Goal: Transaction & Acquisition: Purchase product/service

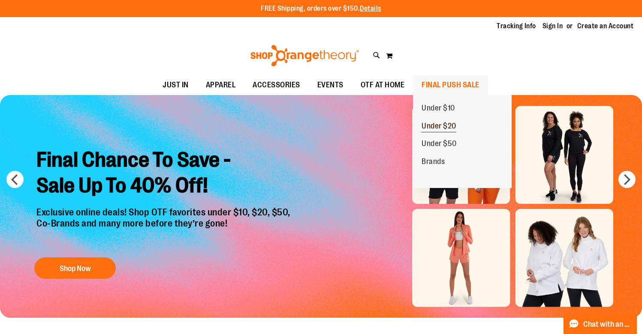
click at [431, 123] on span "Under $20" at bounding box center [438, 127] width 35 height 11
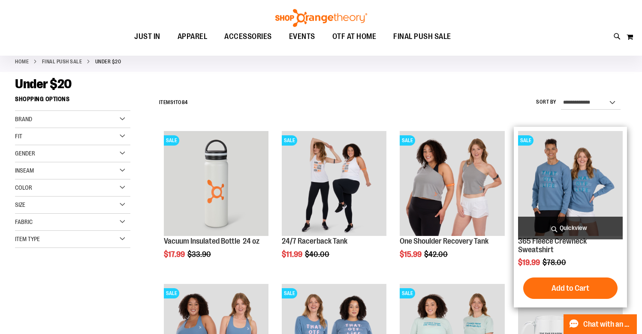
scroll to position [42, 0]
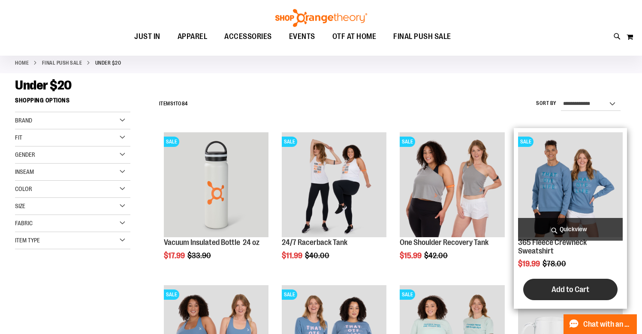
click at [555, 286] on span "Add to Cart" at bounding box center [570, 289] width 38 height 9
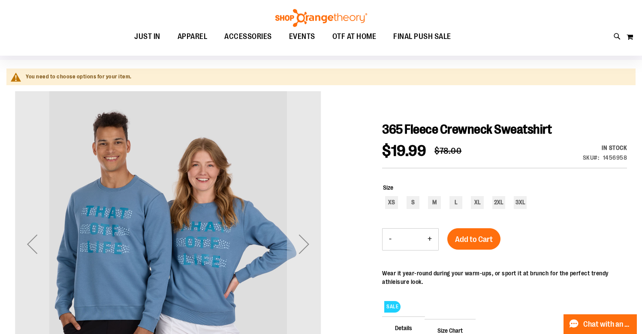
scroll to position [73, 0]
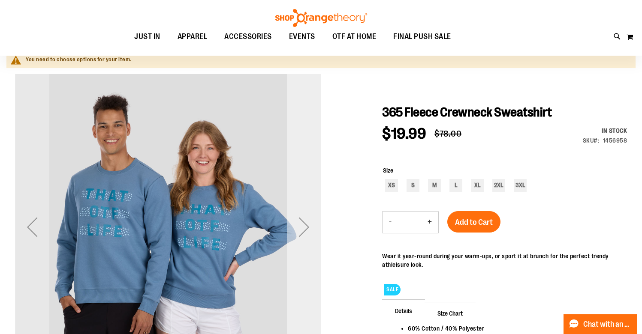
click at [304, 230] on div "Next" at bounding box center [304, 227] width 34 height 34
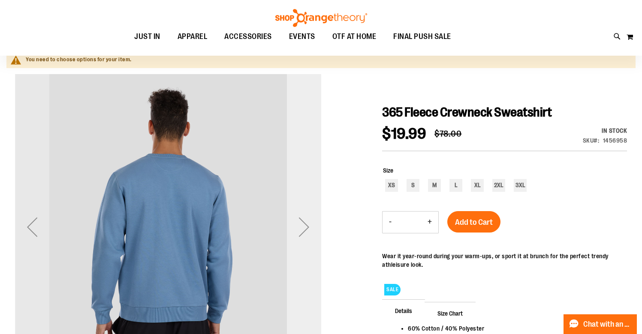
click at [304, 230] on div "Next" at bounding box center [304, 227] width 34 height 34
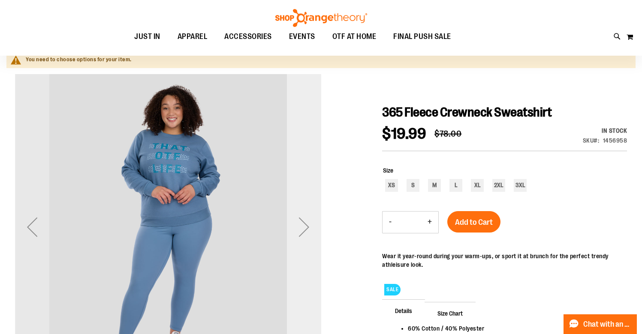
click at [304, 230] on div "Next" at bounding box center [304, 227] width 34 height 34
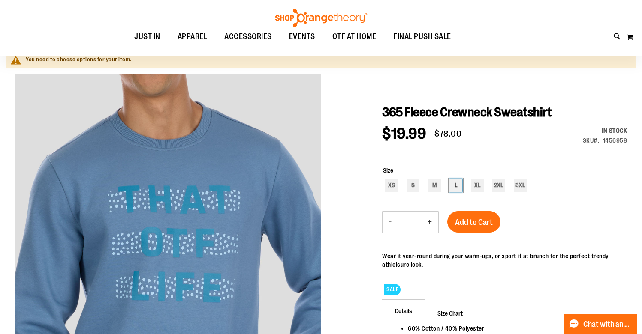
click at [457, 184] on div "L" at bounding box center [455, 185] width 13 height 13
type input "***"
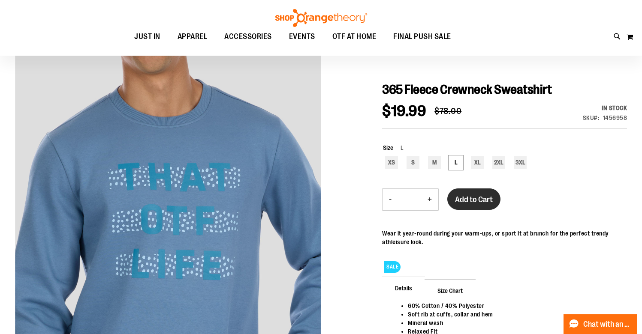
click at [471, 201] on span "Add to Cart" at bounding box center [474, 199] width 38 height 9
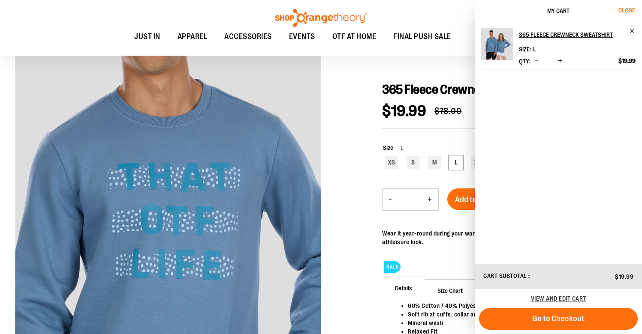
click at [628, 9] on span "Close" at bounding box center [626, 10] width 17 height 7
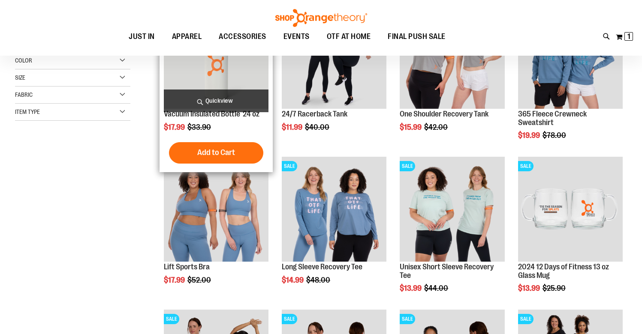
scroll to position [82, 0]
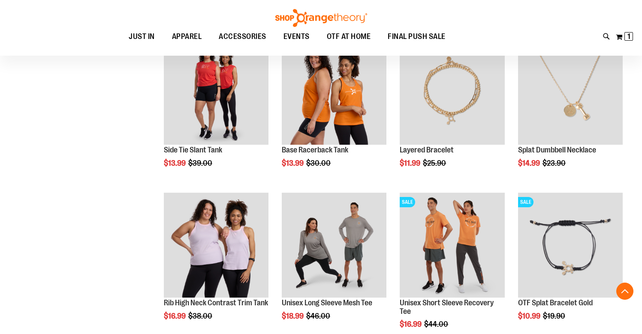
scroll to position [510, 0]
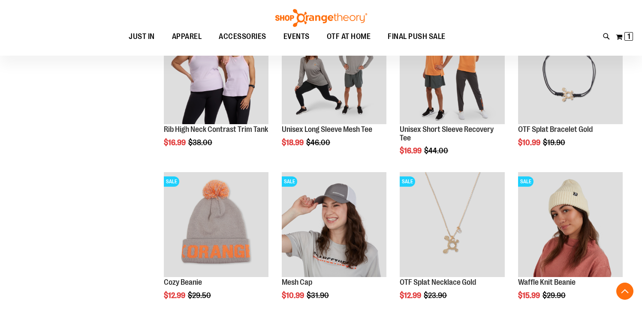
scroll to position [681, 0]
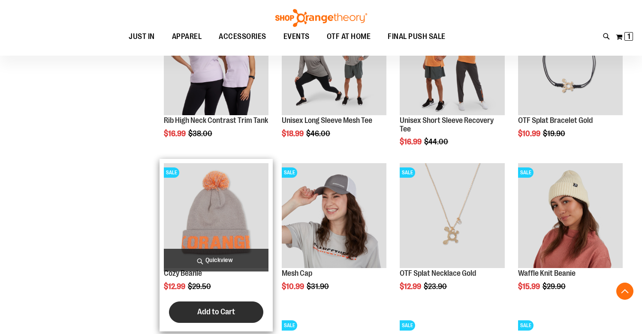
click at [216, 316] on span "Add to Cart" at bounding box center [216, 311] width 38 height 9
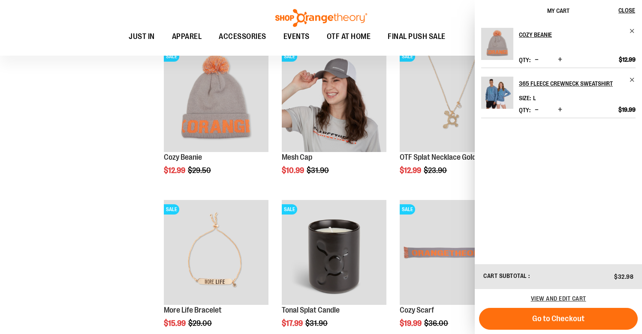
scroll to position [798, 0]
click at [630, 30] on span "Remove item" at bounding box center [632, 31] width 6 height 6
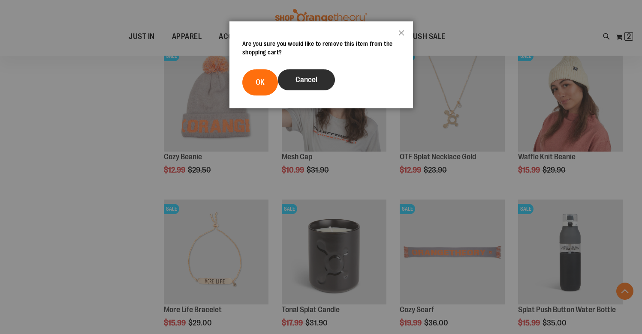
click at [306, 76] on span "Cancel" at bounding box center [306, 79] width 22 height 9
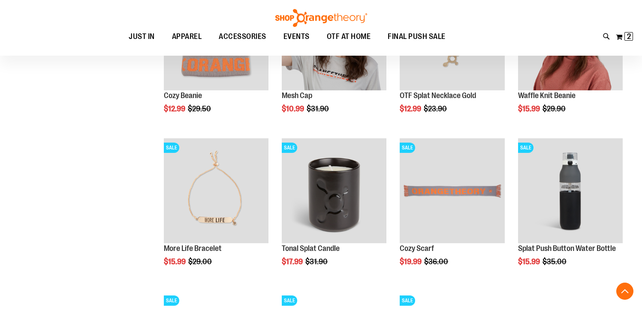
scroll to position [860, 0]
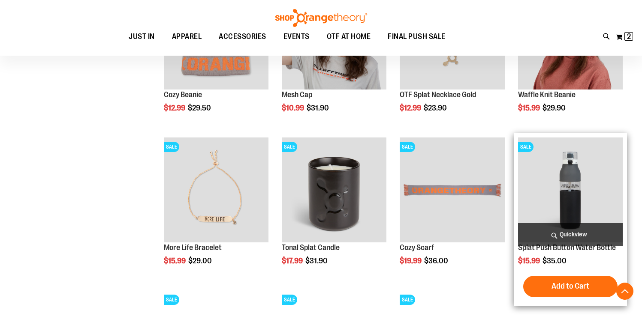
click at [565, 187] on img "product" at bounding box center [570, 190] width 105 height 105
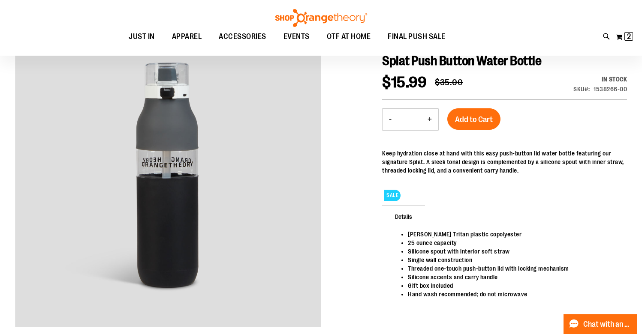
scroll to position [106, 0]
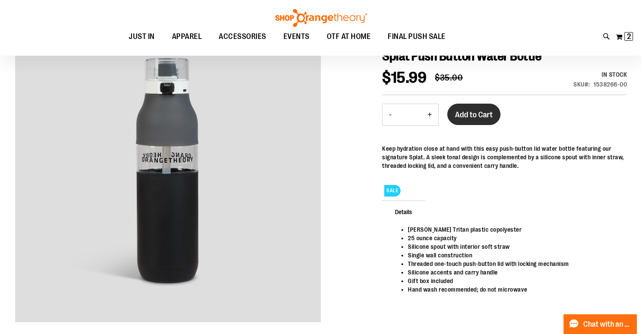
click at [467, 118] on span "Add to Cart" at bounding box center [474, 114] width 38 height 9
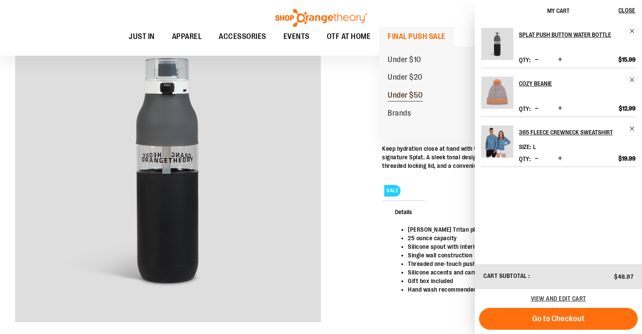
click at [394, 93] on span "Under $50" at bounding box center [404, 96] width 35 height 11
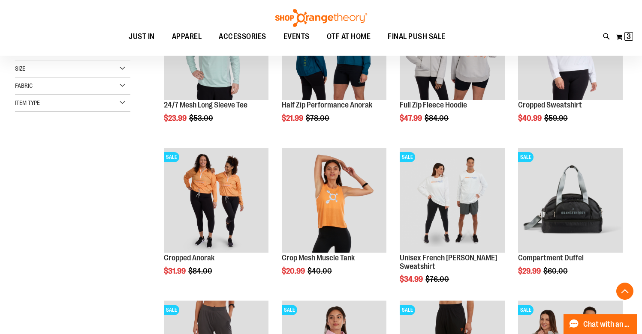
scroll to position [181, 0]
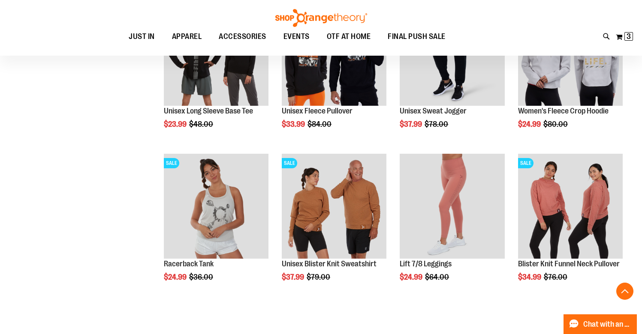
scroll to position [637, 0]
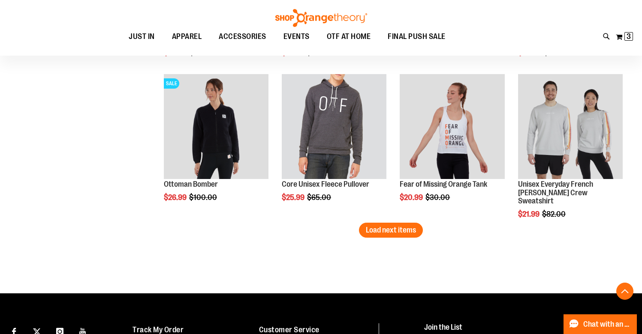
scroll to position [1325, 0]
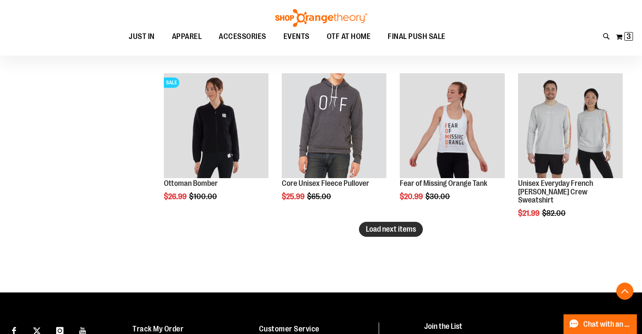
click at [396, 234] on button "Load next items" at bounding box center [391, 229] width 64 height 15
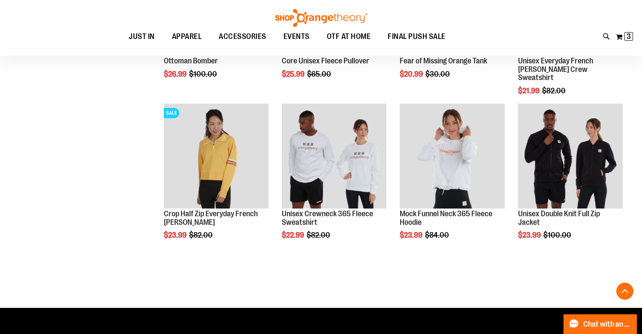
scroll to position [1445, 0]
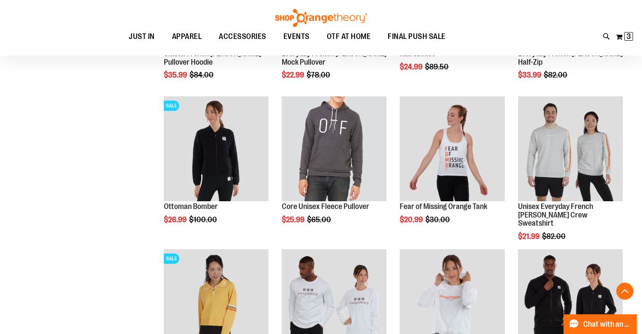
scroll to position [1300, 0]
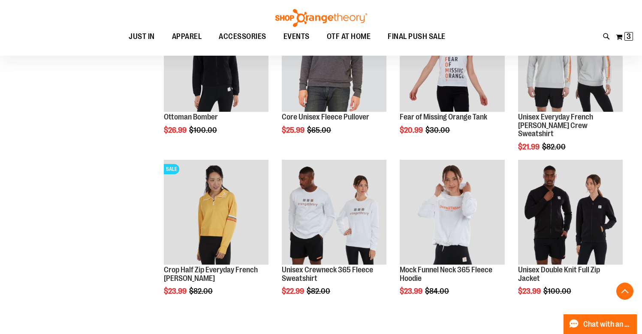
scroll to position [1393, 0]
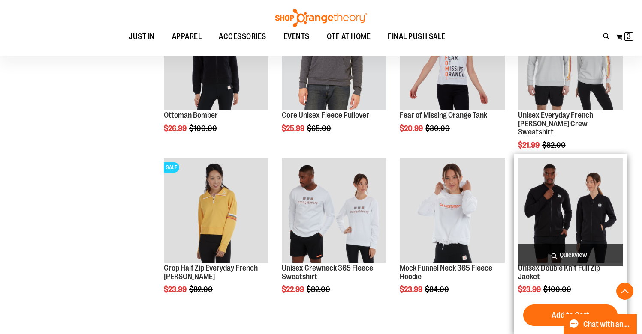
click at [557, 204] on img "product" at bounding box center [570, 210] width 105 height 105
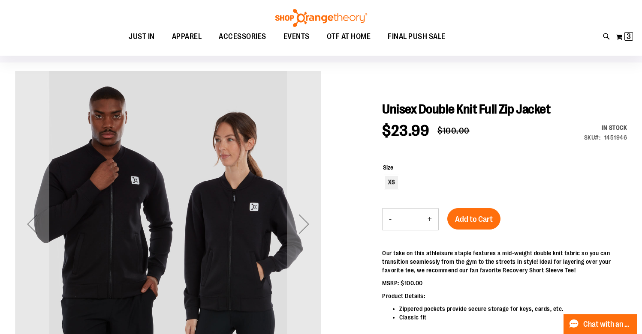
scroll to position [56, 0]
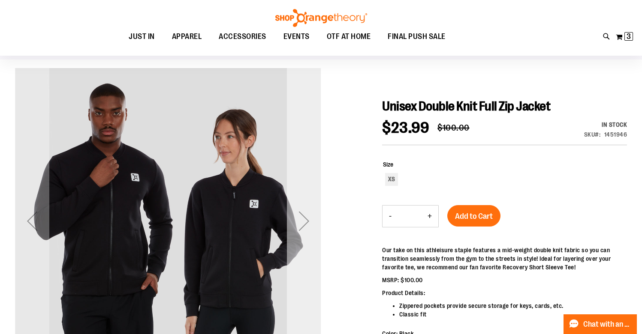
click at [306, 224] on div "Next" at bounding box center [304, 221] width 34 height 34
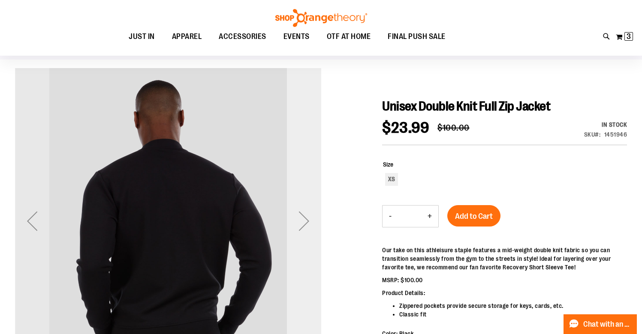
click at [306, 224] on div "Next" at bounding box center [304, 221] width 34 height 34
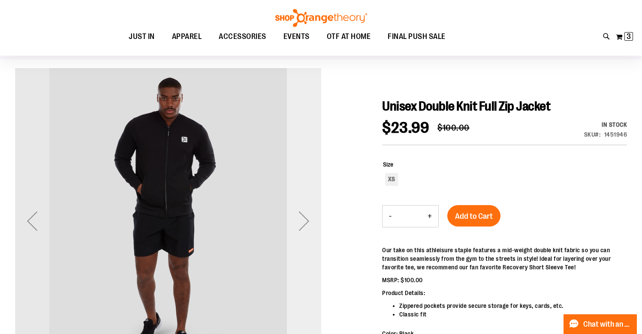
click at [306, 224] on div "Next" at bounding box center [304, 221] width 34 height 34
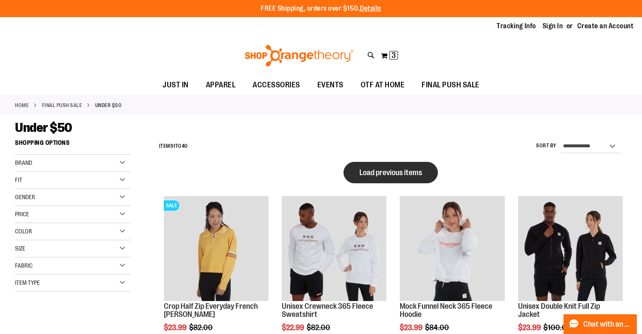
click at [378, 172] on span "Load previous items" at bounding box center [390, 172] width 63 height 9
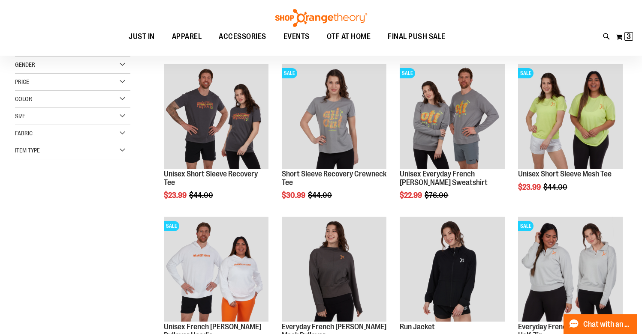
scroll to position [40, 0]
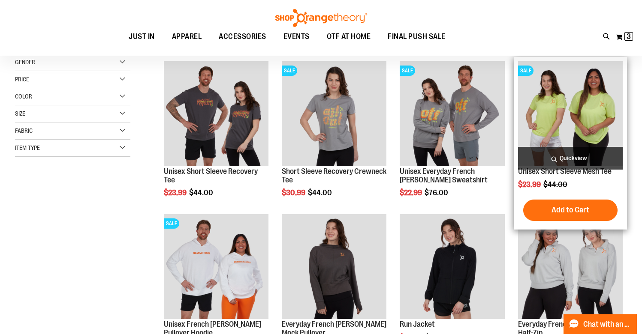
click at [566, 131] on img "product" at bounding box center [570, 113] width 105 height 105
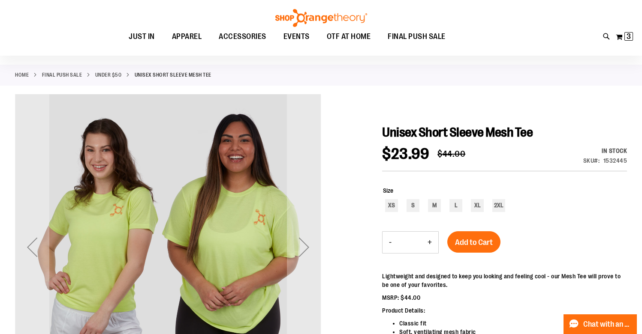
scroll to position [48, 0]
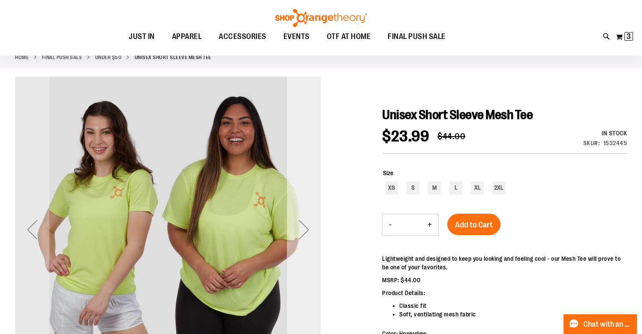
click at [304, 225] on div "Next" at bounding box center [304, 230] width 34 height 34
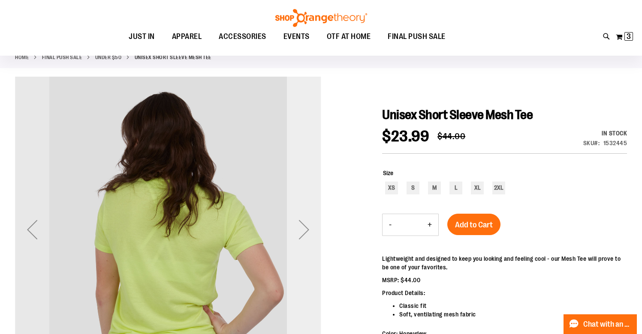
click at [304, 225] on div "Next" at bounding box center [304, 230] width 34 height 34
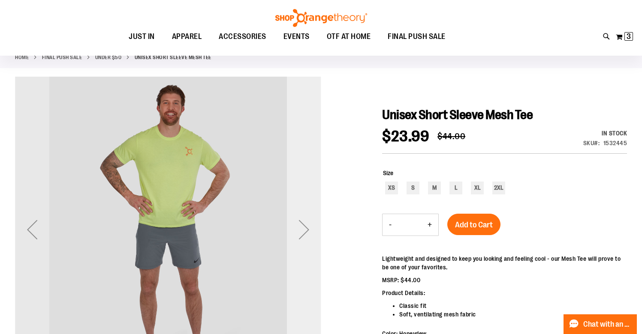
click at [304, 225] on div "Next" at bounding box center [304, 230] width 34 height 34
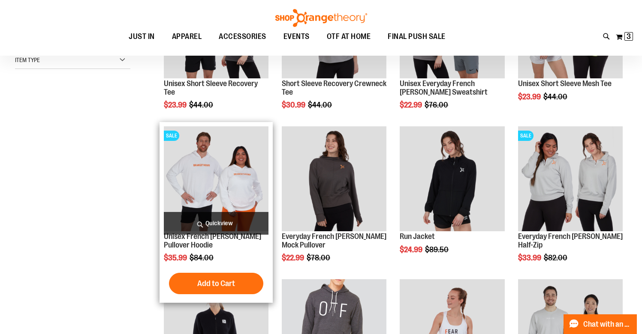
scroll to position [135, 0]
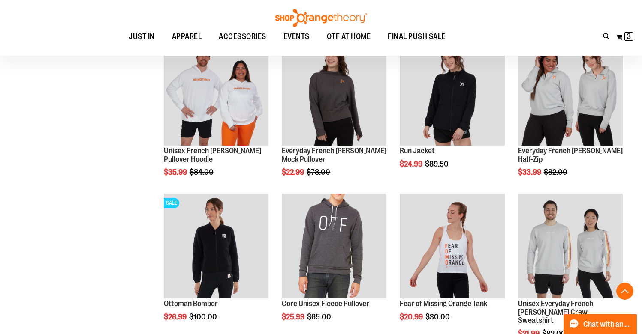
scroll to position [216, 0]
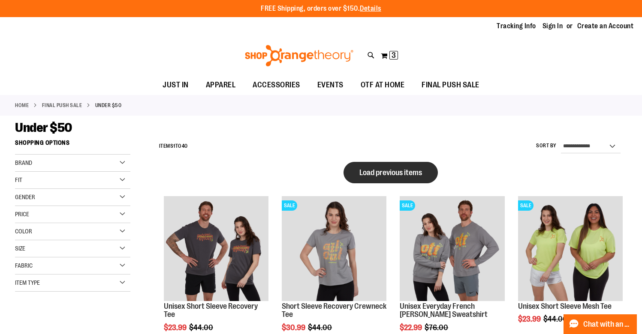
click at [368, 176] on span "Load previous items" at bounding box center [390, 172] width 63 height 9
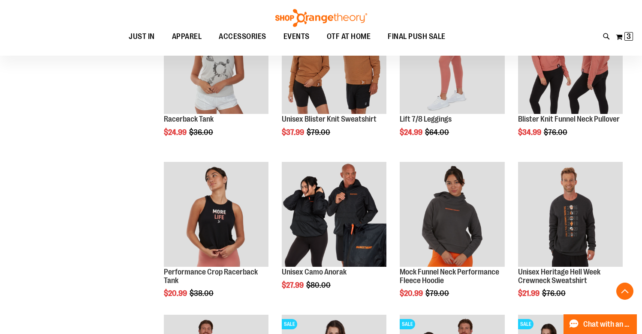
scroll to position [274, 0]
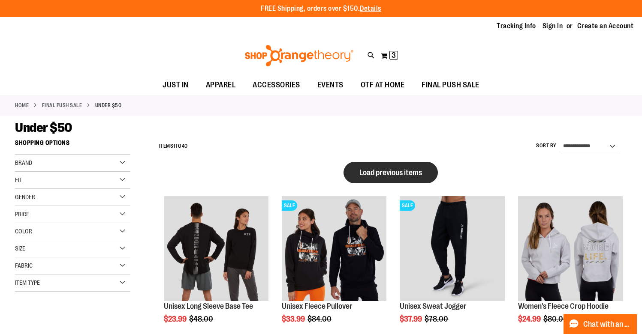
click at [374, 175] on span "Load previous items" at bounding box center [390, 172] width 63 height 9
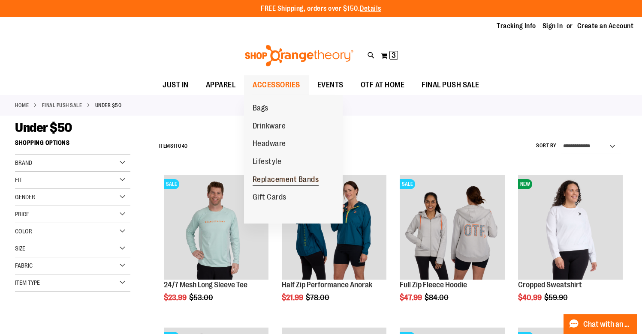
click at [267, 177] on span "Replacement Bands" at bounding box center [285, 180] width 66 height 11
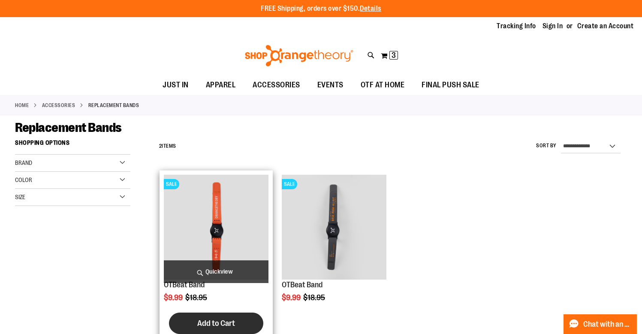
click at [213, 319] on span "Add to Cart" at bounding box center [216, 323] width 38 height 9
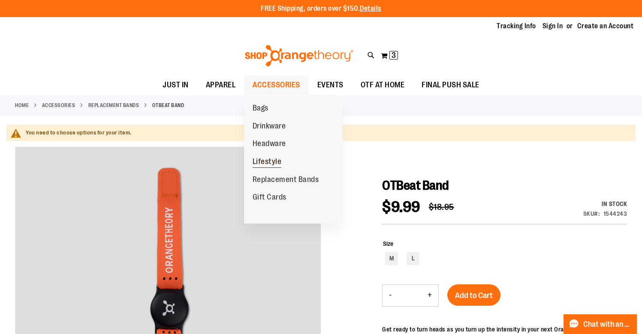
click at [264, 160] on span "Lifestyle" at bounding box center [266, 162] width 29 height 11
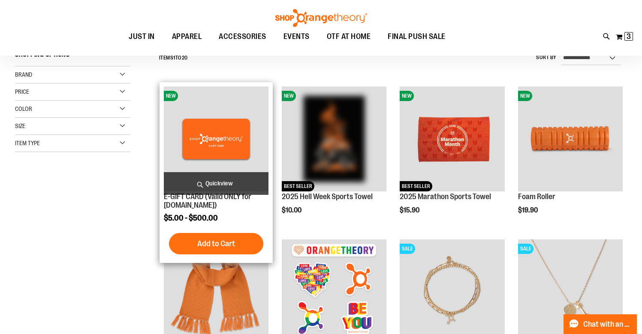
scroll to position [89, 0]
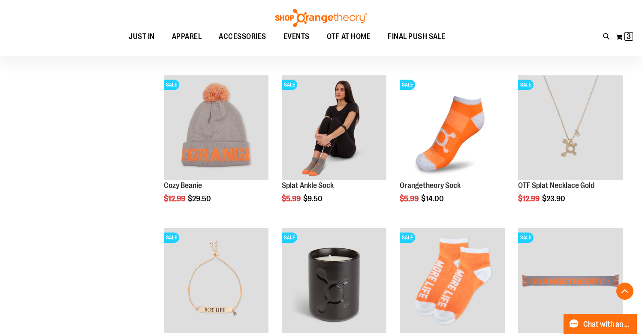
scroll to position [631, 0]
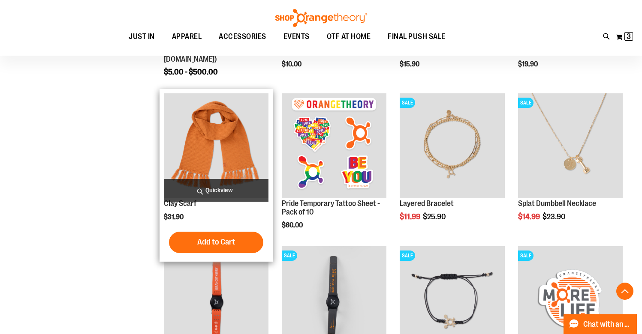
scroll to position [232, 0]
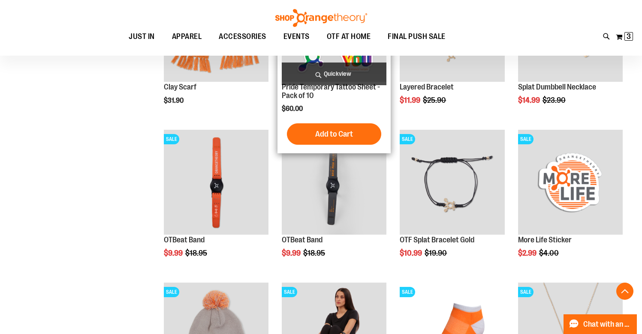
scroll to position [351, 0]
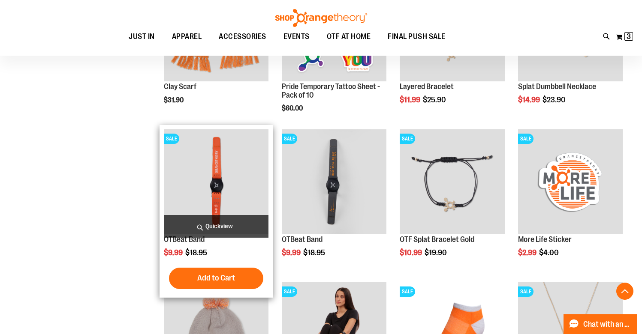
click at [225, 203] on img "product" at bounding box center [216, 181] width 105 height 105
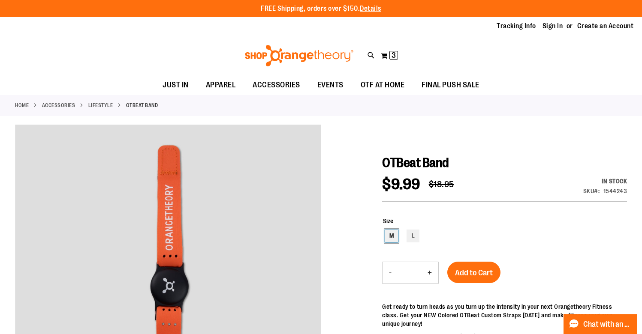
click at [391, 236] on div "M" at bounding box center [391, 236] width 13 height 13
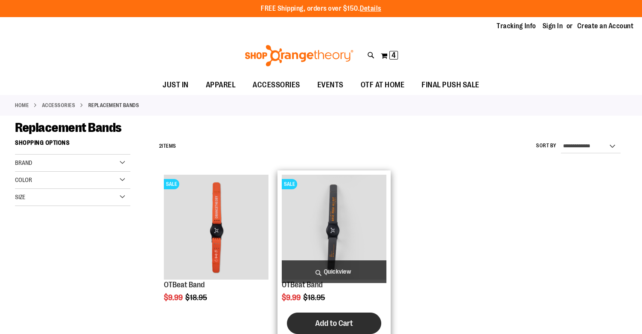
click at [328, 326] on span "Add to Cart" at bounding box center [334, 323] width 38 height 9
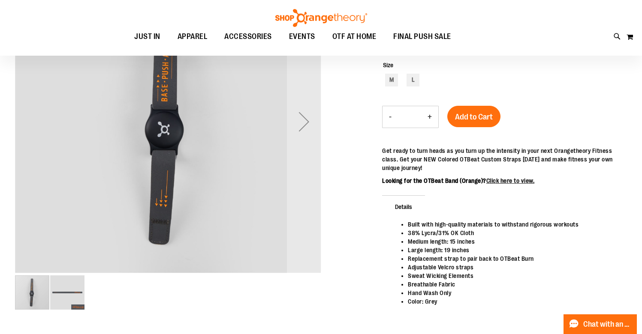
scroll to position [67, 0]
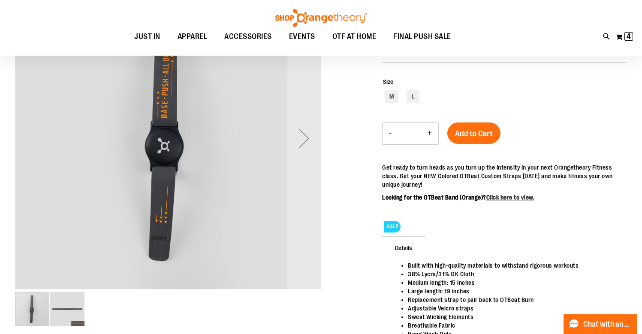
click at [392, 72] on div "Size M L" at bounding box center [504, 91] width 245 height 45
click at [391, 95] on div "M" at bounding box center [391, 96] width 13 height 13
type input "***"
click at [469, 138] on span "Add to Cart" at bounding box center [474, 133] width 38 height 9
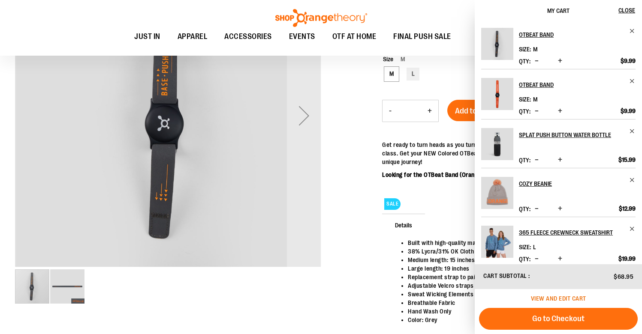
click at [542, 298] on span "View and edit cart" at bounding box center [558, 298] width 55 height 7
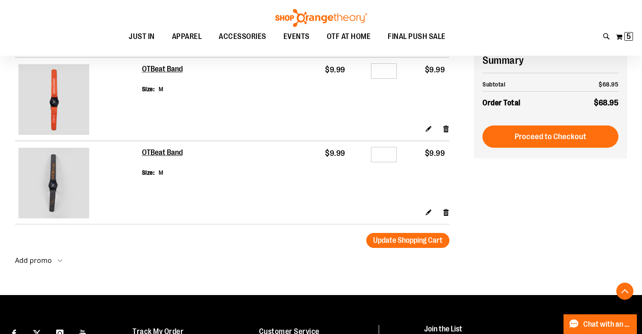
scroll to position [346, 0]
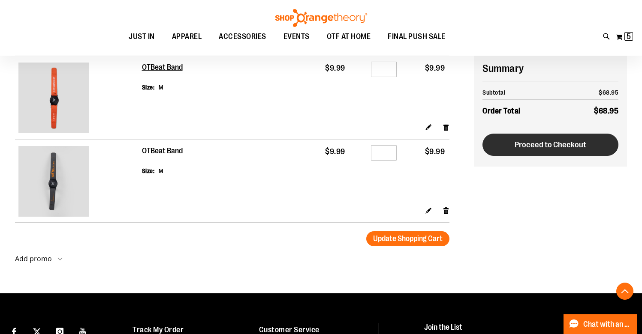
click at [525, 143] on span "Proceed to Checkout" at bounding box center [550, 144] width 72 height 9
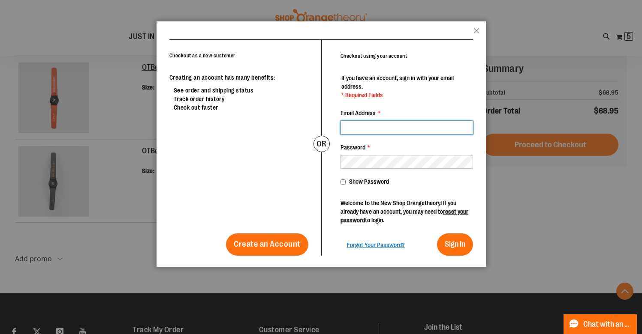
type input "**********"
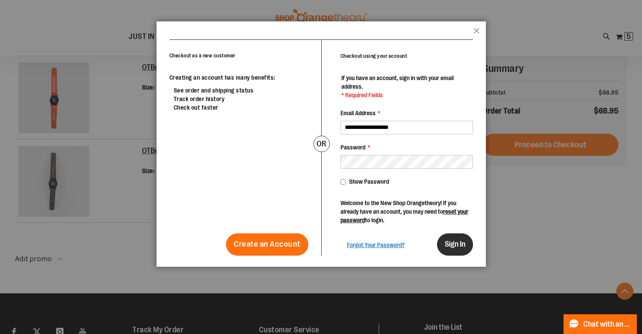
click at [456, 243] on span "Sign In" at bounding box center [454, 244] width 21 height 9
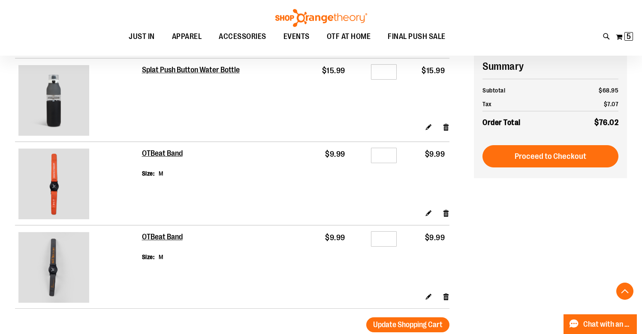
scroll to position [263, 0]
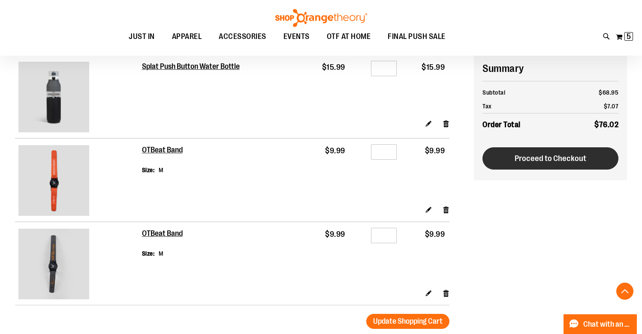
click at [515, 160] on span "Proceed to Checkout" at bounding box center [550, 158] width 72 height 9
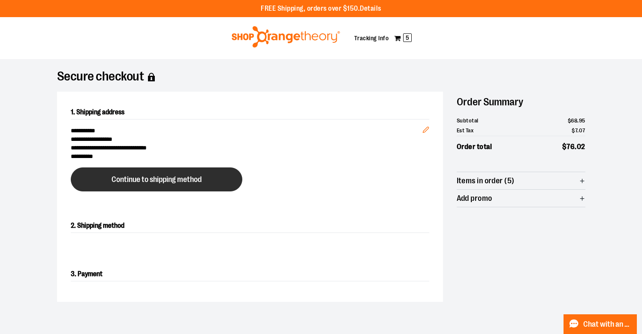
click at [183, 183] on span "Continue to shipping method" at bounding box center [156, 180] width 90 height 8
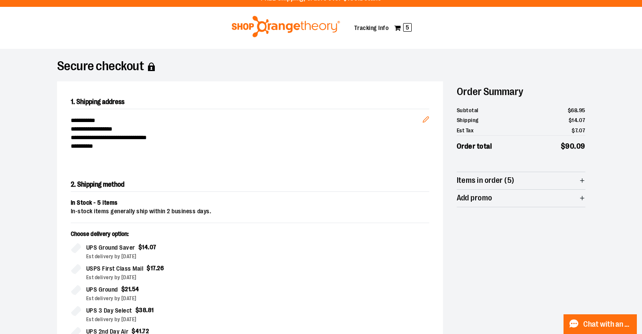
scroll to position [10, 0]
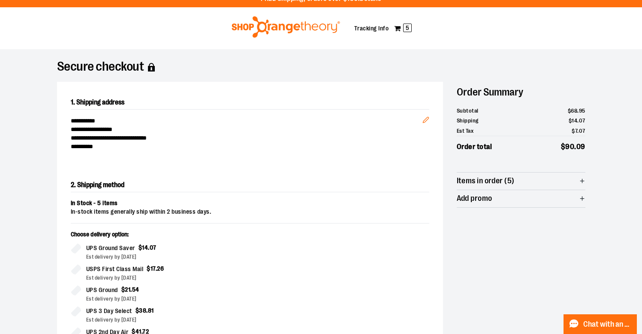
click at [578, 194] on span "Add promo" at bounding box center [520, 198] width 129 height 17
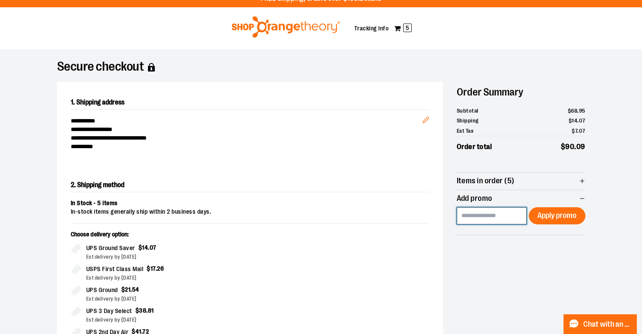
click at [471, 211] on input at bounding box center [491, 215] width 70 height 17
type input "*******"
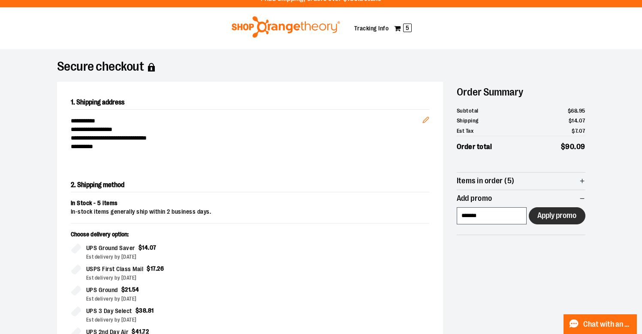
click at [565, 215] on span "Apply promo" at bounding box center [556, 216] width 39 height 8
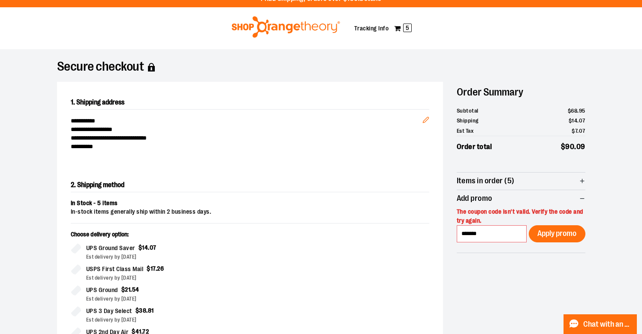
scroll to position [58, 0]
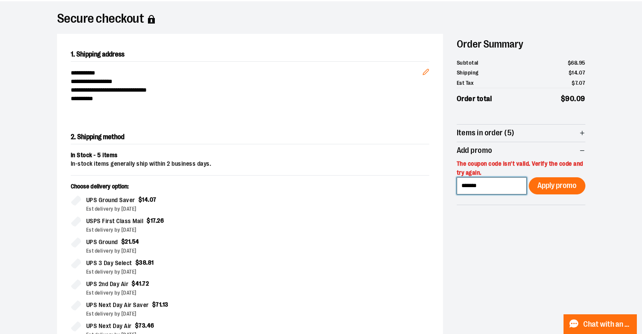
drag, startPoint x: 485, startPoint y: 185, endPoint x: 450, endPoint y: 192, distance: 35.0
click at [450, 192] on div "**********" at bounding box center [321, 245] width 528 height 422
drag, startPoint x: 482, startPoint y: 183, endPoint x: 454, endPoint y: 186, distance: 28.5
click at [454, 186] on div "**********" at bounding box center [321, 245] width 528 height 422
paste input "**********"
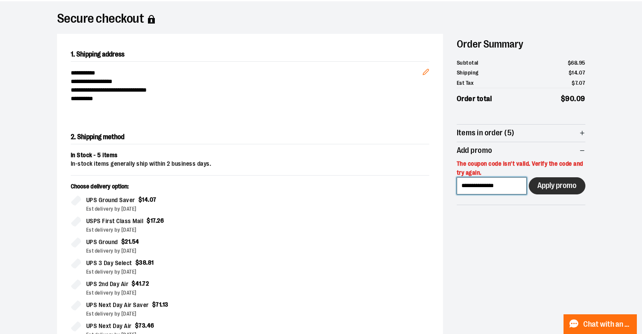
type input "**********"
click at [545, 188] on span "Apply promo" at bounding box center [556, 186] width 39 height 8
drag, startPoint x: 507, startPoint y: 181, endPoint x: 453, endPoint y: 190, distance: 54.7
click at [453, 190] on div "**********" at bounding box center [321, 245] width 528 height 422
paste input "*******"
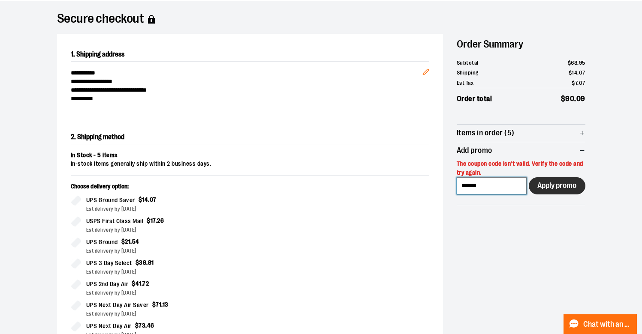
type input "*******"
click at [548, 185] on span "Apply promo" at bounding box center [556, 186] width 39 height 8
drag, startPoint x: 485, startPoint y: 184, endPoint x: 452, endPoint y: 186, distance: 33.5
click at [452, 186] on div "**********" at bounding box center [321, 245] width 528 height 422
type input "***"
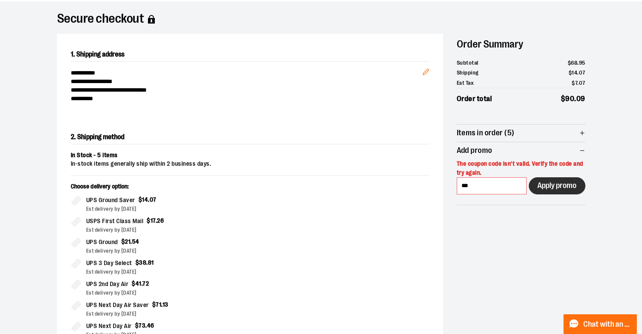
click at [558, 188] on span "Apply promo" at bounding box center [556, 186] width 39 height 8
drag, startPoint x: 483, startPoint y: 184, endPoint x: 451, endPoint y: 184, distance: 31.7
click at [451, 184] on div "**********" at bounding box center [321, 245] width 528 height 422
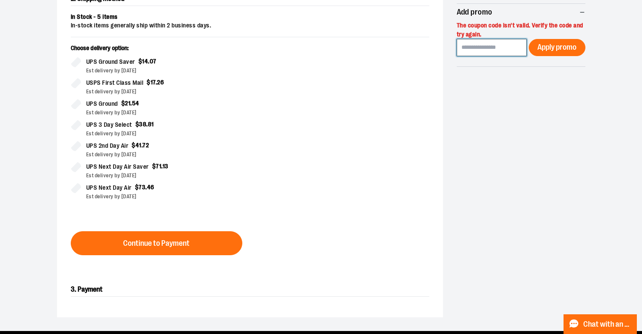
scroll to position [201, 0]
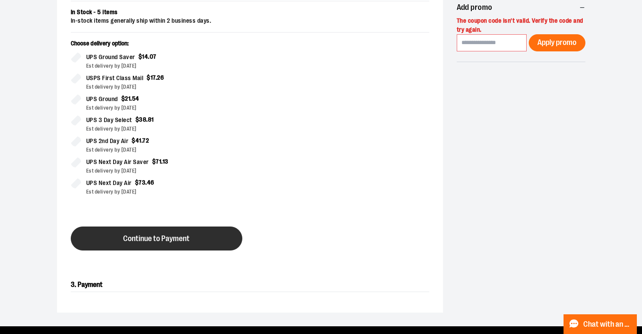
click at [189, 246] on button "Continue to Payment" at bounding box center [156, 239] width 171 height 24
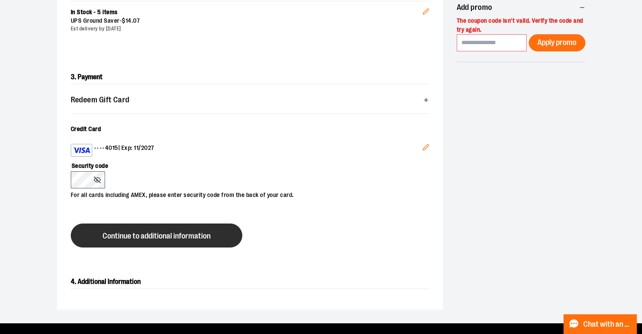
click at [158, 240] on span "Continue to additional information" at bounding box center [156, 236] width 108 height 8
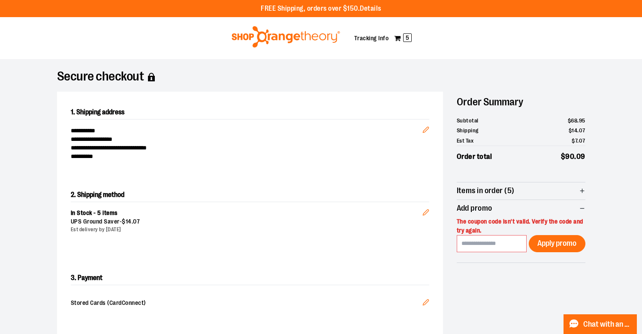
scroll to position [0, 0]
click at [580, 189] on icon "button" at bounding box center [582, 191] width 6 height 6
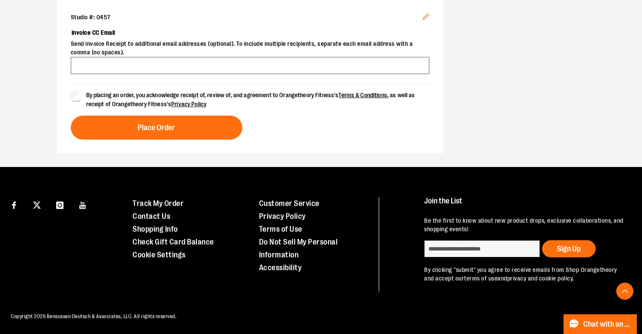
scroll to position [528, 0]
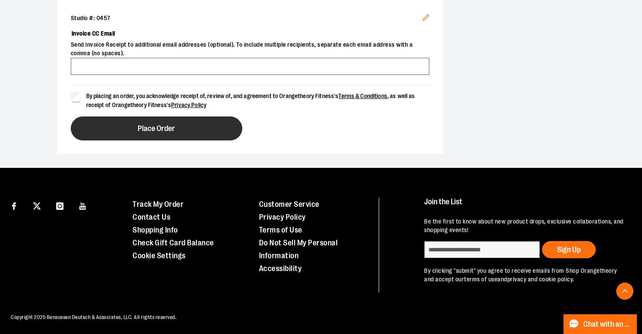
click at [193, 133] on button "Place Order" at bounding box center [156, 129] width 171 height 24
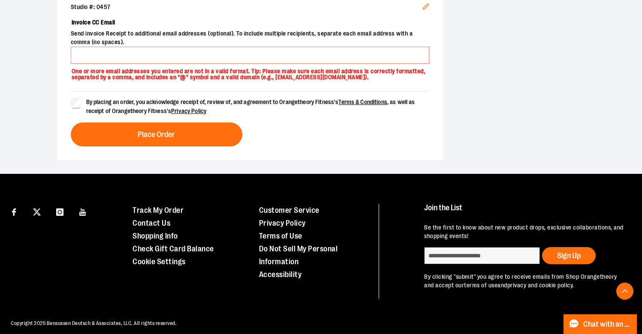
scroll to position [540, 0]
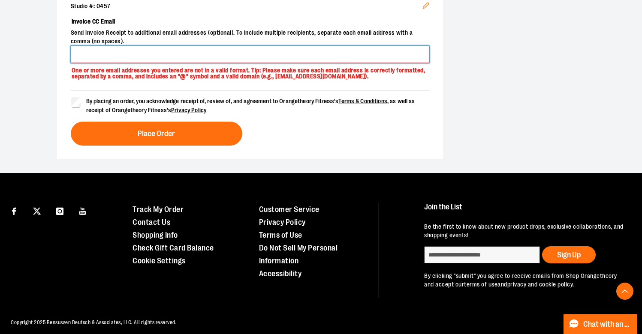
click at [184, 48] on input "Invoice CC Email" at bounding box center [250, 54] width 358 height 17
type input "******"
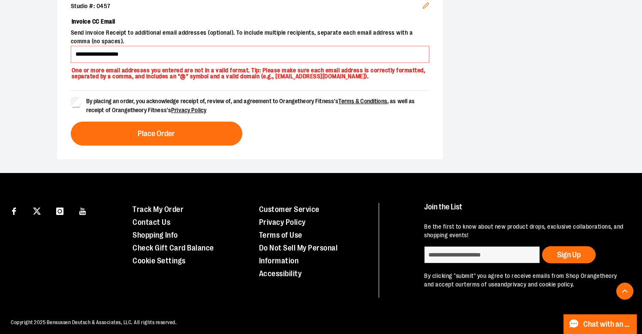
click at [130, 46] on input "**********" at bounding box center [250, 54] width 358 height 17
type input "**********"
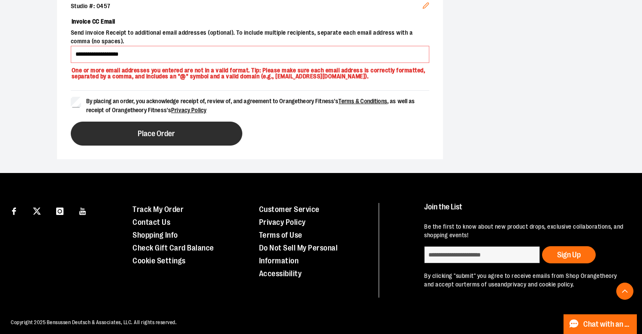
click at [138, 133] on span "Place Order" at bounding box center [156, 134] width 37 height 8
